Goal: Check status: Check status

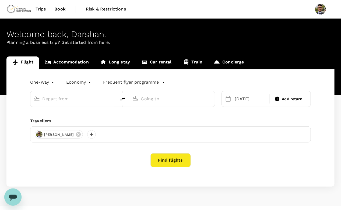
click at [44, 8] on span "Trips" at bounding box center [41, 9] width 11 height 6
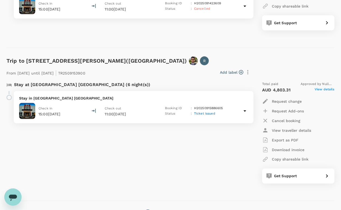
scroll to position [244, 0]
click at [216, 107] on p "H20250915886605" at bounding box center [208, 108] width 29 height 5
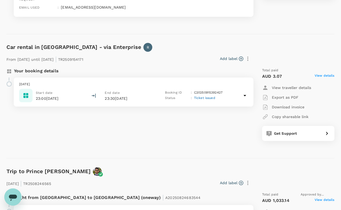
scroll to position [429, 0]
click at [245, 93] on icon at bounding box center [245, 96] width 6 height 6
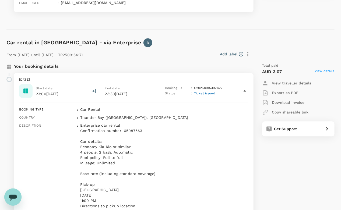
scroll to position [389, 0]
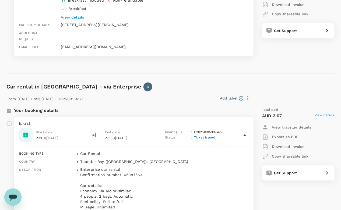
click at [236, 129] on div "Start date 23:00[DATE] End date 23:30[DATE] Booking ID : C20250915392427 Status…" at bounding box center [133, 135] width 229 height 13
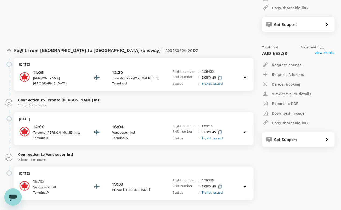
scroll to position [809, 0]
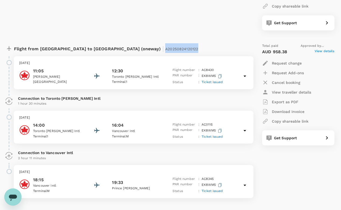
drag, startPoint x: 140, startPoint y: 43, endPoint x: 103, endPoint y: 40, distance: 37.2
click at [103, 43] on div "Flight from [GEOGRAPHIC_DATA] to [GEOGRAPHIC_DATA] (oneway) | A20250824120122" at bounding box center [116, 48] width 204 height 10
copy span "A20250824120122"
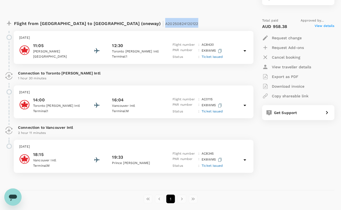
scroll to position [839, 0]
